Goal: Task Accomplishment & Management: Use online tool/utility

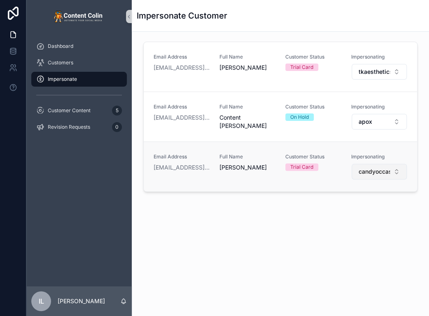
click at [369, 169] on span "candyoccasions" at bounding box center [374, 171] width 31 height 8
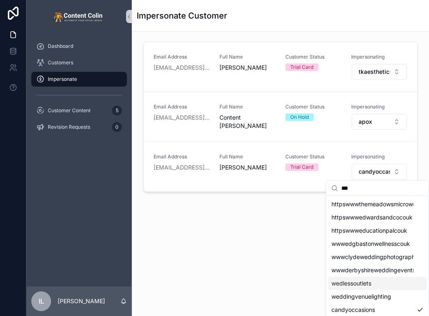
type input "***"
click at [364, 282] on span "wedlessoutlets" at bounding box center [351, 283] width 40 height 8
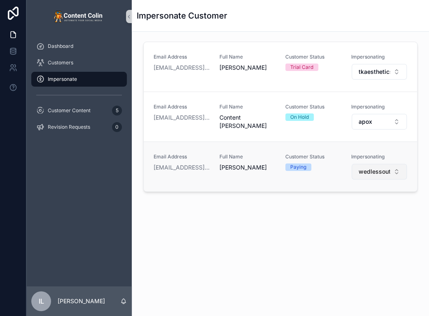
click at [360, 169] on span "wedlessoutlets" at bounding box center [374, 171] width 31 height 8
type input "*"
type input "*****"
click at [357, 209] on div "bookingsupermarket" at bounding box center [377, 203] width 99 height 13
click at [373, 175] on button "bookingsupermarket" at bounding box center [379, 172] width 55 height 16
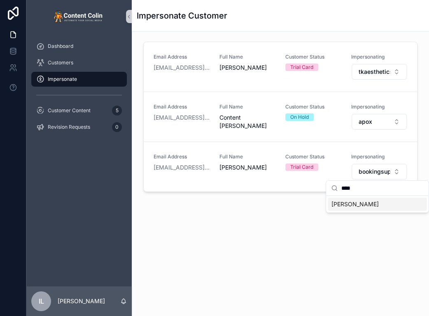
type input "****"
click at [356, 209] on div "[PERSON_NAME]" at bounding box center [377, 203] width 99 height 13
click at [84, 187] on div "Dashboard Customers Impersonate Customer Content 5 Revision Requests 0" at bounding box center [79, 159] width 106 height 253
click at [143, 195] on div "Email Address [EMAIL_ADDRESS][DOMAIN_NAME] Full Name [PERSON_NAME] Customer Sta…" at bounding box center [280, 118] width 284 height 160
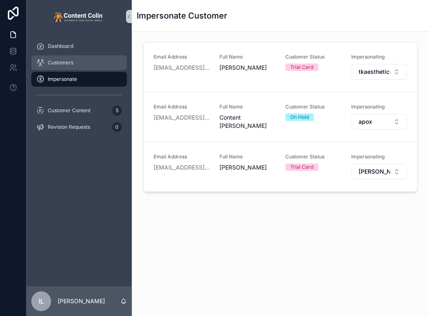
click at [85, 63] on div "Customers" at bounding box center [79, 62] width 86 height 13
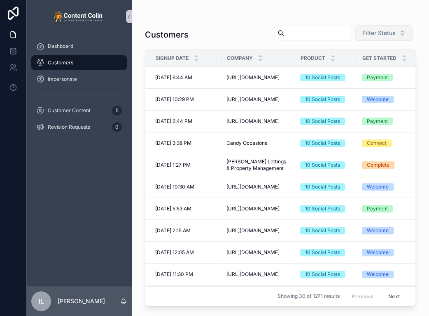
drag, startPoint x: 397, startPoint y: 29, endPoint x: 397, endPoint y: 36, distance: 6.6
click at [397, 29] on button "Filter Status" at bounding box center [384, 33] width 57 height 16
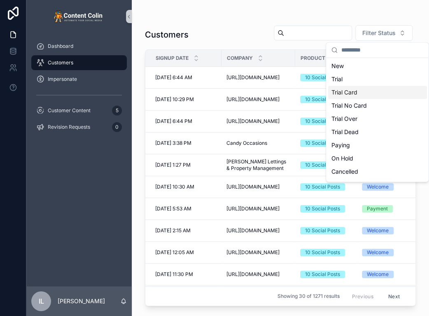
click at [375, 94] on div "Trial Card" at bounding box center [377, 92] width 99 height 13
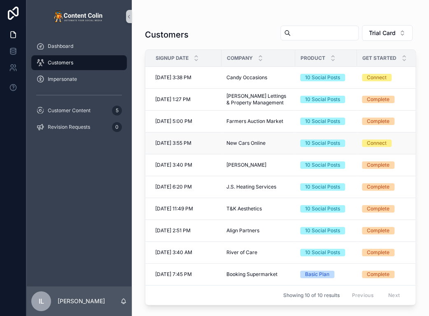
scroll to position [3, 0]
click at [63, 80] on span "Impersonate" at bounding box center [62, 79] width 29 height 7
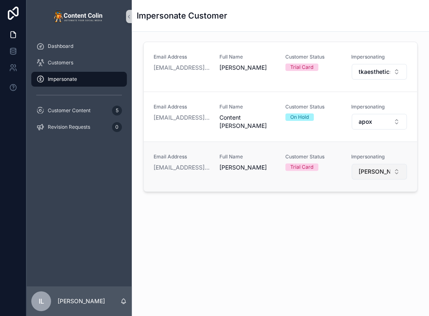
click at [373, 168] on button "[PERSON_NAME]" at bounding box center [379, 172] width 55 height 16
type input "***"
click at [359, 202] on span "jsheatingservices" at bounding box center [354, 204] width 47 height 8
click at [0, 145] on div at bounding box center [13, 158] width 26 height 316
click at [384, 169] on span "jsheatingservices" at bounding box center [374, 171] width 31 height 8
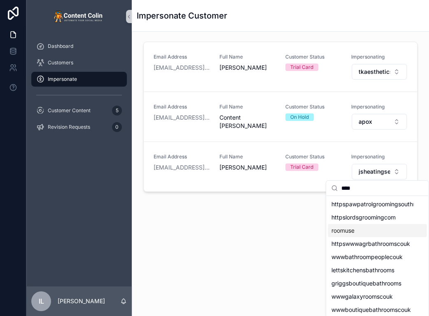
type input "****"
click at [359, 227] on div "roomuse" at bounding box center [377, 230] width 99 height 13
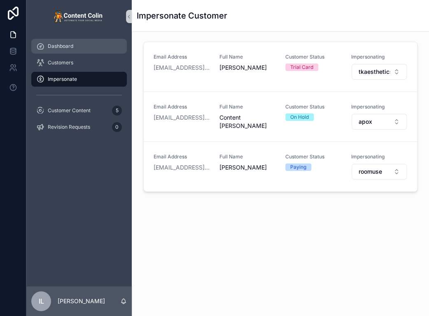
click at [47, 39] on link "Dashboard" at bounding box center [79, 46] width 96 height 15
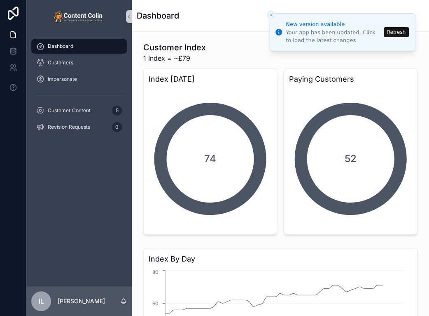
click at [401, 33] on button "Refresh" at bounding box center [396, 32] width 25 height 10
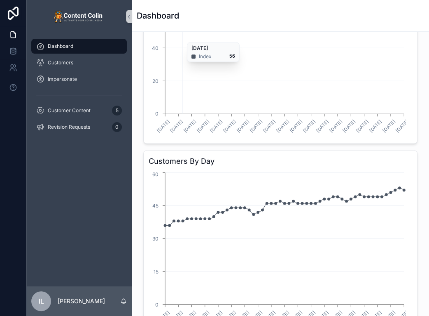
scroll to position [289, 0]
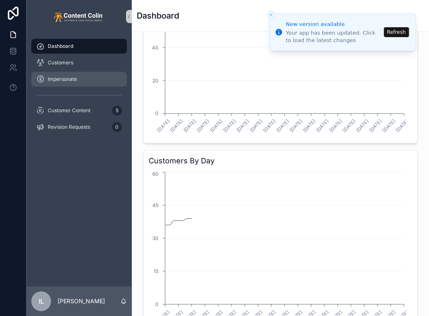
click at [53, 79] on span "Impersonate" at bounding box center [62, 79] width 29 height 7
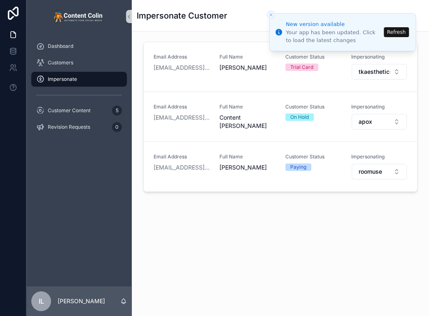
click at [395, 31] on button "Refresh" at bounding box center [396, 32] width 25 height 10
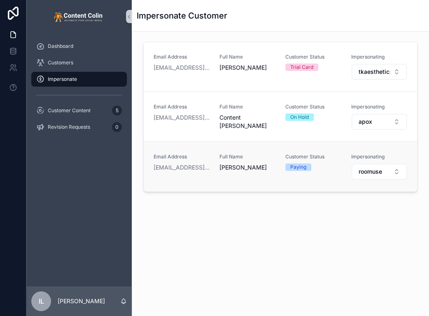
click at [378, 180] on div "Email Address iain@contentcolin.com Full Name Iain Littlewood Customer Status P…" at bounding box center [281, 166] width 274 height 50
click at [365, 169] on span "roomuse" at bounding box center [370, 171] width 23 height 8
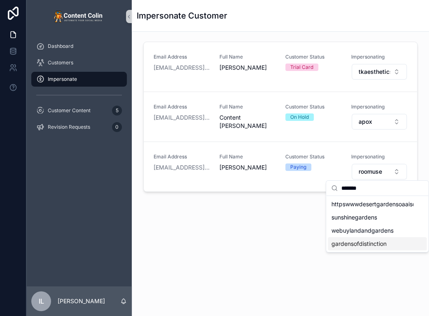
type input "*******"
click at [361, 243] on span "gardensofdistinction" at bounding box center [358, 243] width 55 height 8
